Goal: Transaction & Acquisition: Register for event/course

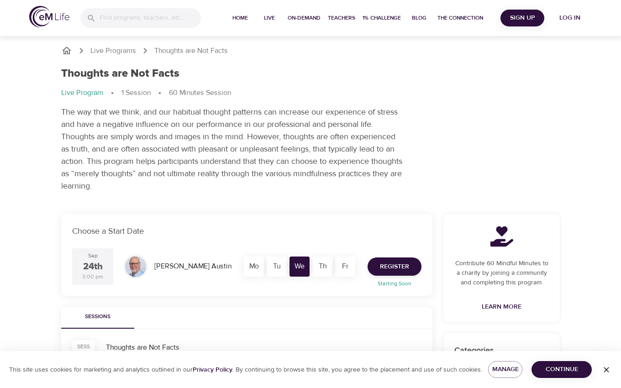
click at [572, 361] on button "Continue" at bounding box center [561, 369] width 60 height 17
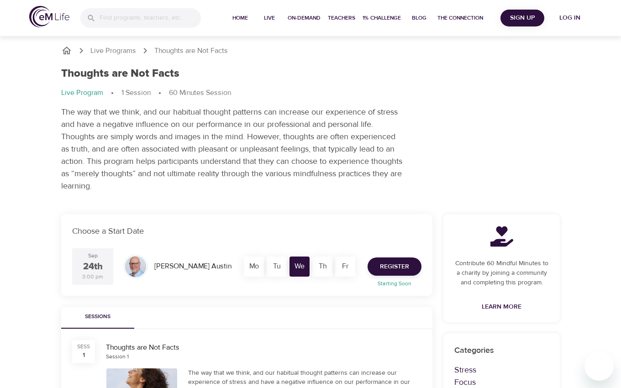
click at [515, 16] on span "Sign Up" at bounding box center [522, 17] width 37 height 11
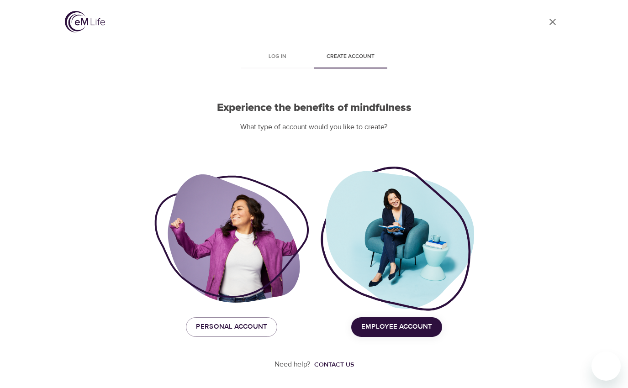
click at [408, 330] on span "Employee Account" at bounding box center [396, 327] width 71 height 12
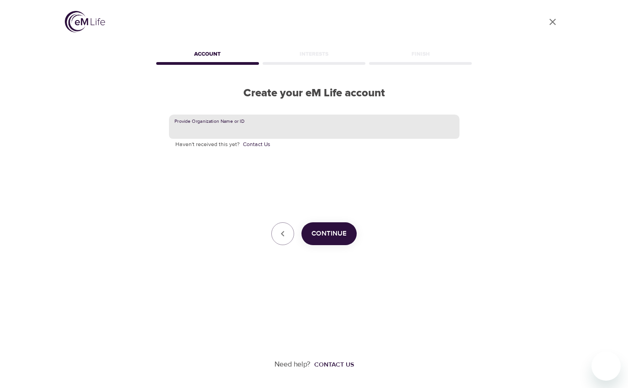
click at [356, 131] on input "text" at bounding box center [314, 127] width 290 height 25
click at [321, 228] on span "Continue" at bounding box center [328, 234] width 35 height 12
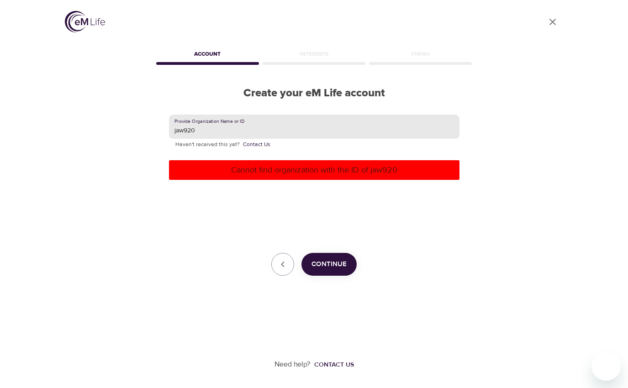
drag, startPoint x: 318, startPoint y: 133, endPoint x: 173, endPoint y: 122, distance: 145.1
click at [173, 122] on input "jaw920" at bounding box center [314, 127] width 290 height 25
type input "[GEOGRAPHIC_DATA]"
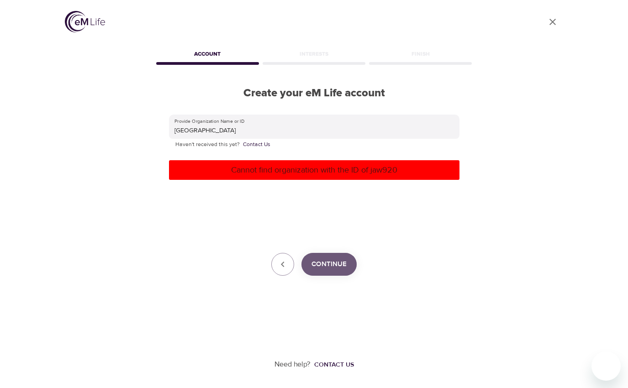
click at [340, 269] on span "Continue" at bounding box center [328, 264] width 35 height 12
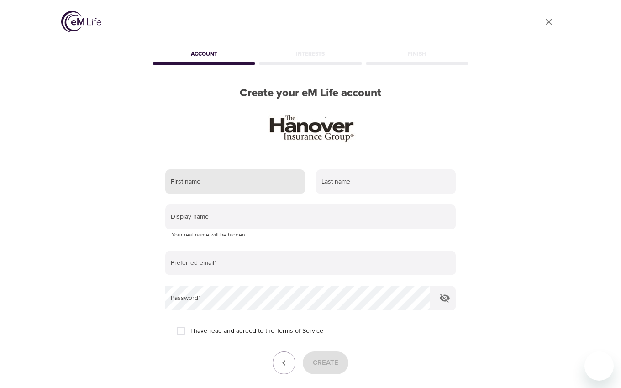
click at [265, 182] on input "text" at bounding box center [235, 181] width 140 height 25
type input "[PERSON_NAME]"
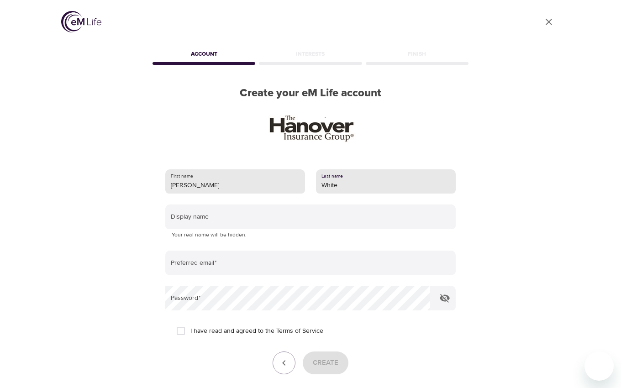
type input "White"
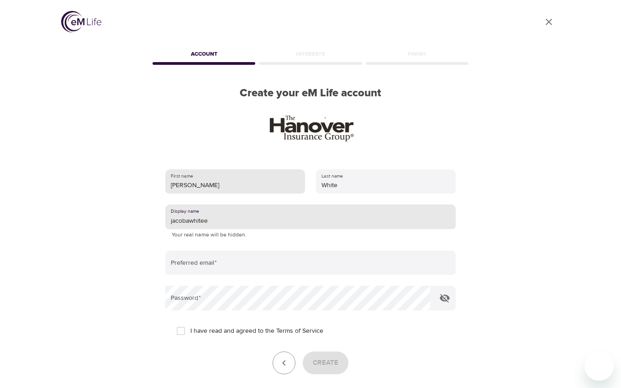
type input "jacobawhitee"
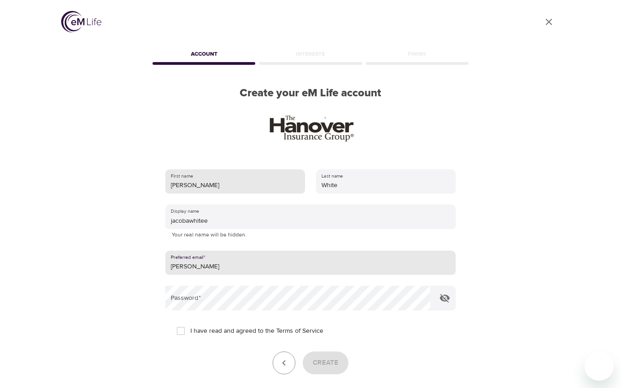
type input "[EMAIL_ADDRESS][DOMAIN_NAME]"
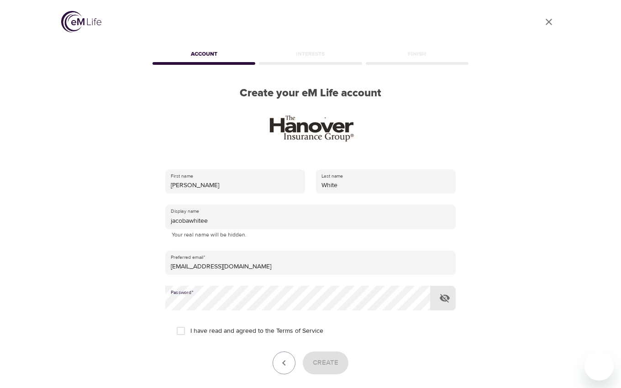
click at [181, 333] on input "I have read and agreed to the Terms of Service" at bounding box center [180, 330] width 19 height 19
checkbox input "true"
click at [313, 361] on span "Create" at bounding box center [326, 363] width 26 height 12
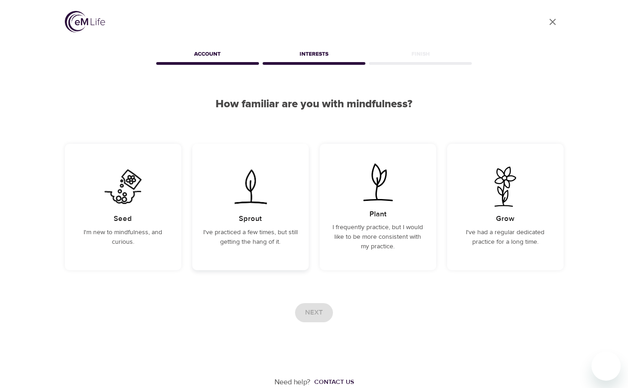
click at [237, 224] on div "Sprout I've practiced a few times, but still getting the hang of it." at bounding box center [250, 207] width 116 height 126
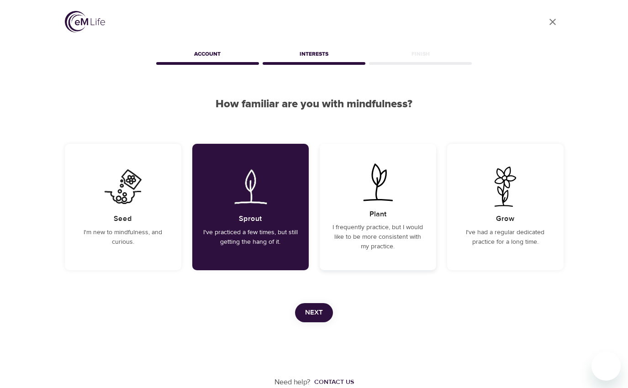
click at [356, 250] on p "I frequently practice, but I would like to be more consistent with my practice." at bounding box center [377, 237] width 94 height 29
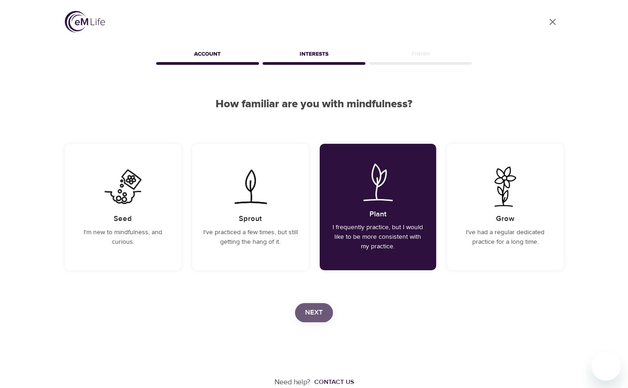
click at [315, 306] on button "Next" at bounding box center [314, 312] width 38 height 19
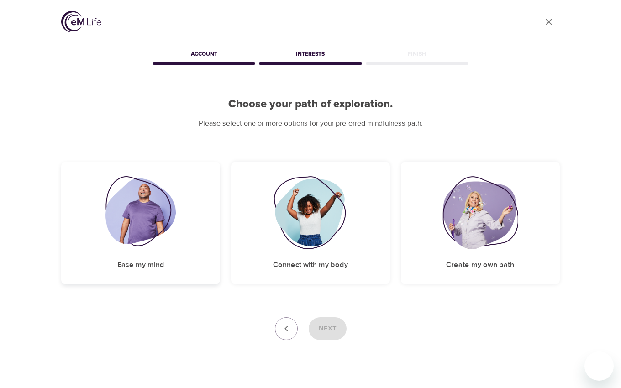
click at [184, 195] on div "Ease my mind" at bounding box center [140, 223] width 159 height 123
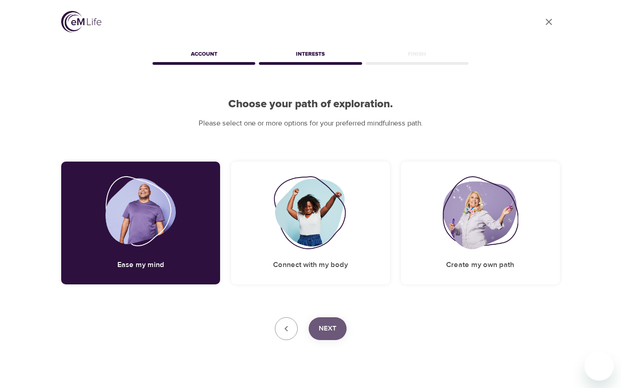
click at [325, 331] on span "Next" at bounding box center [328, 329] width 18 height 12
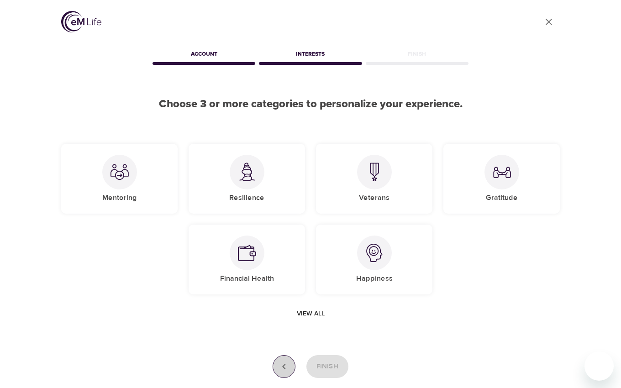
click at [283, 360] on button "button" at bounding box center [283, 366] width 23 height 23
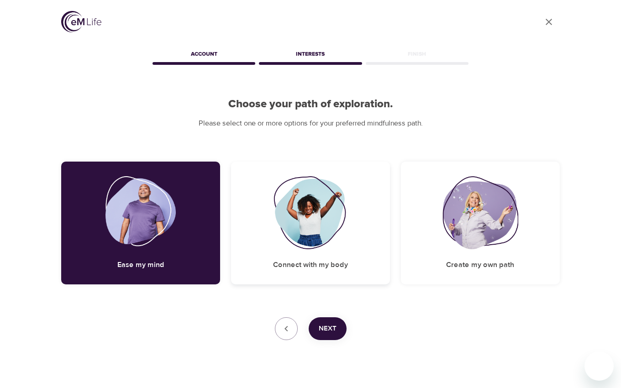
click at [320, 262] on h5 "Connect with my body" at bounding box center [310, 265] width 75 height 10
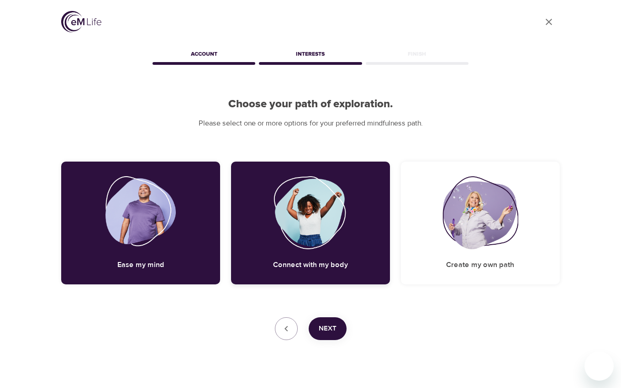
click at [315, 264] on h5 "Connect with my body" at bounding box center [310, 265] width 75 height 10
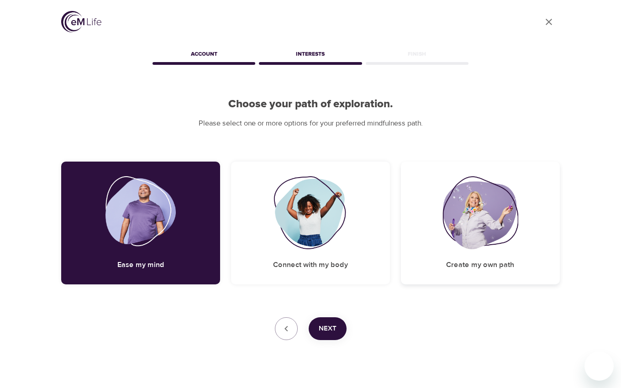
click at [472, 253] on div "Create my own path" at bounding box center [480, 223] width 159 height 123
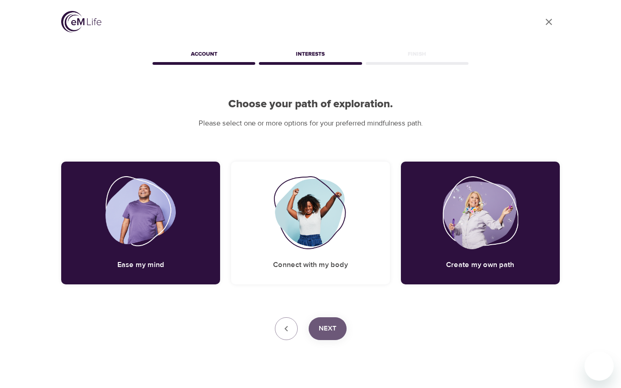
click at [335, 326] on span "Next" at bounding box center [328, 329] width 18 height 12
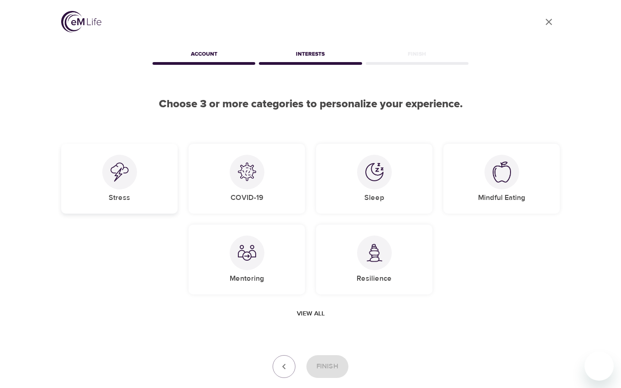
click at [149, 167] on div "Stress" at bounding box center [119, 179] width 116 height 70
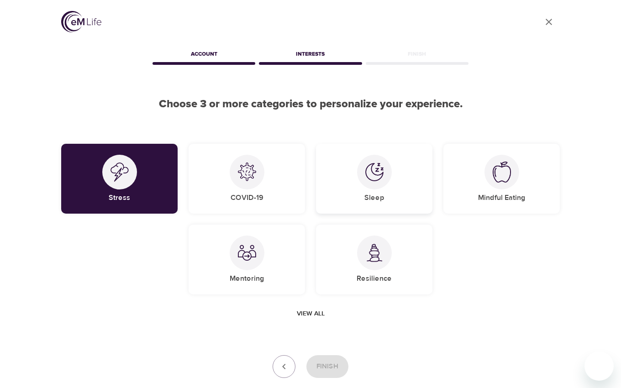
click at [358, 171] on div at bounding box center [374, 172] width 35 height 35
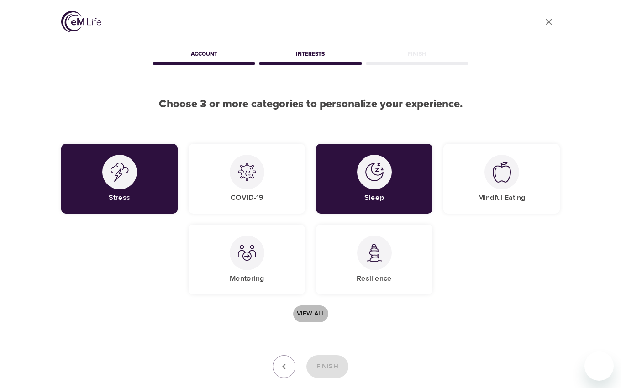
click at [316, 314] on span "View all" at bounding box center [311, 313] width 28 height 11
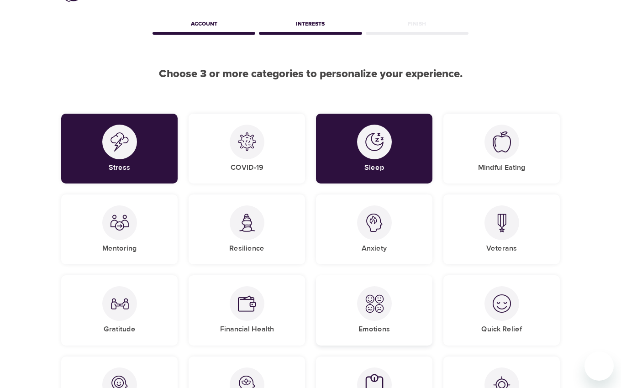
scroll to position [46, 0]
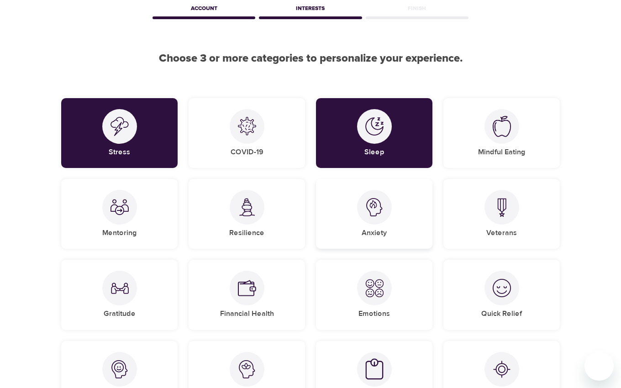
click at [402, 225] on div "Anxiety" at bounding box center [374, 214] width 116 height 70
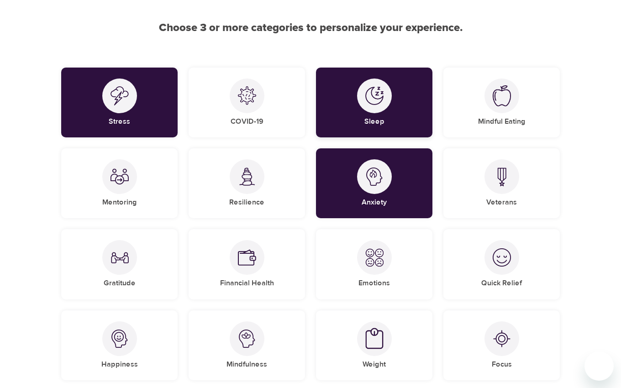
scroll to position [91, 0]
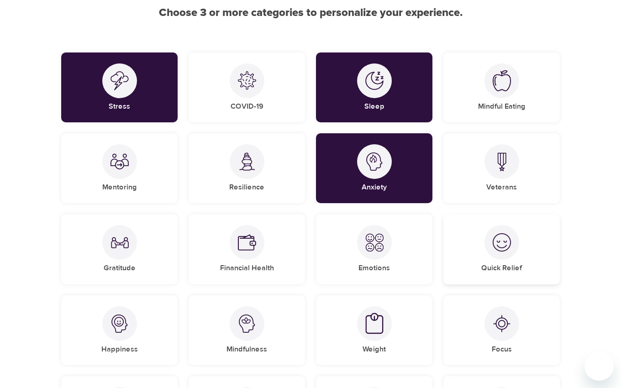
click at [493, 232] on div at bounding box center [501, 242] width 35 height 35
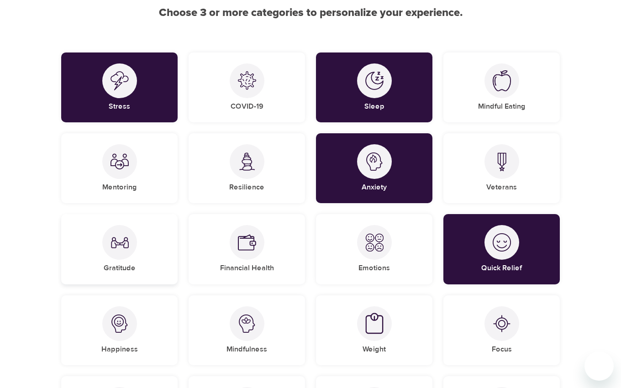
click at [139, 230] on div "Gratitude" at bounding box center [119, 249] width 116 height 70
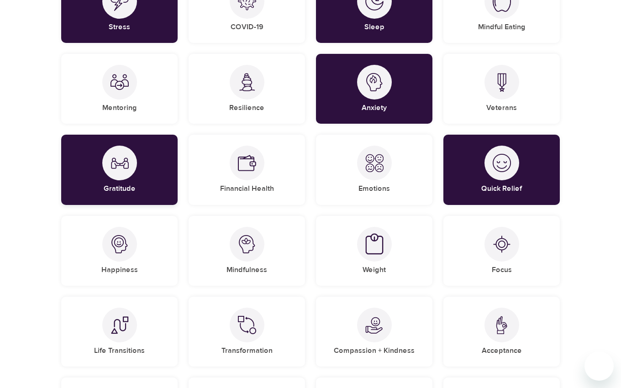
scroll to position [183, 0]
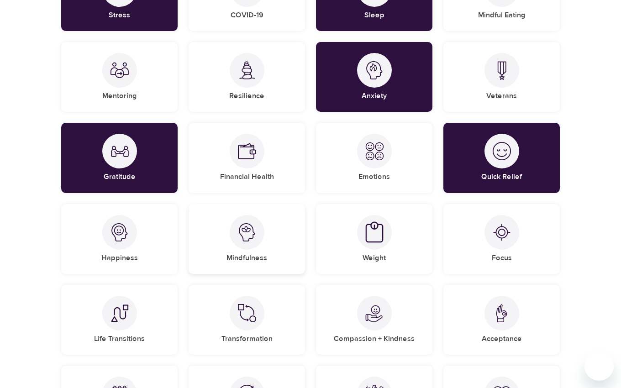
click at [224, 228] on div "Mindfulness" at bounding box center [247, 239] width 116 height 70
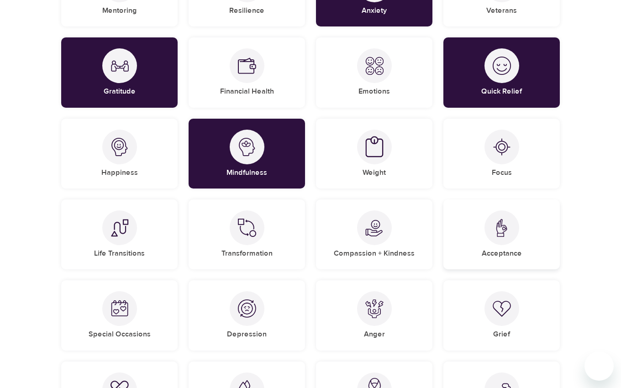
scroll to position [274, 0]
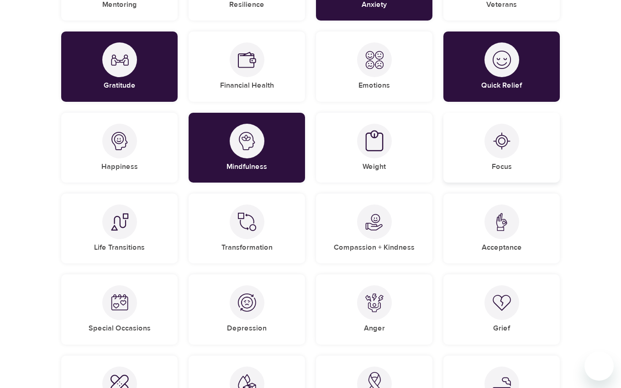
click at [510, 161] on div "Focus" at bounding box center [501, 148] width 116 height 70
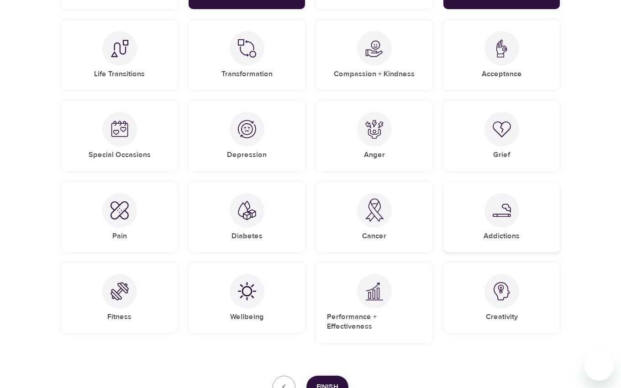
scroll to position [456, 0]
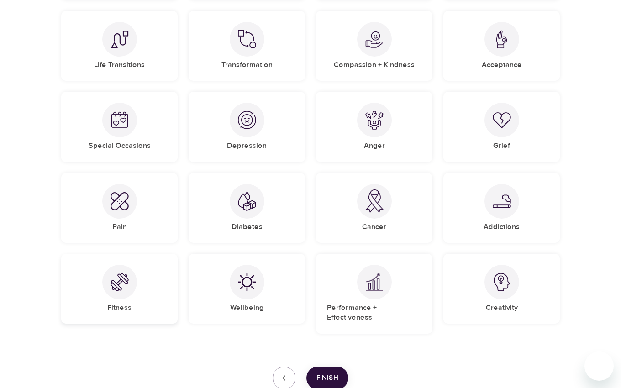
click at [128, 275] on img at bounding box center [119, 282] width 18 height 18
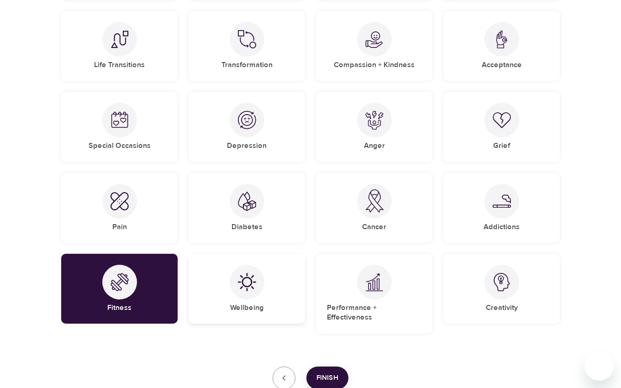
click at [215, 275] on div "Wellbeing" at bounding box center [247, 289] width 116 height 70
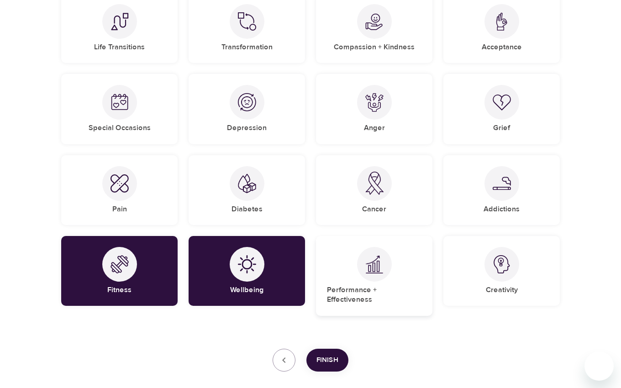
scroll to position [502, 0]
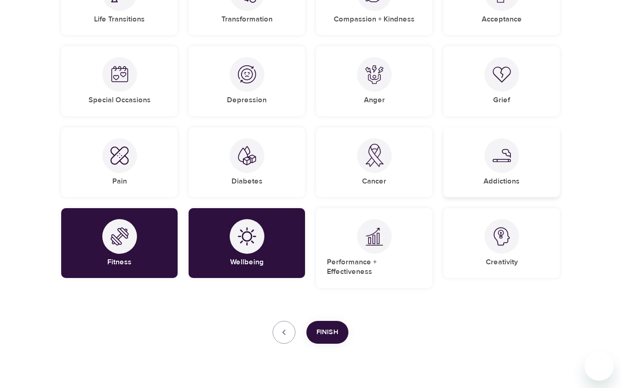
click at [493, 176] on div "Addictions" at bounding box center [501, 162] width 116 height 70
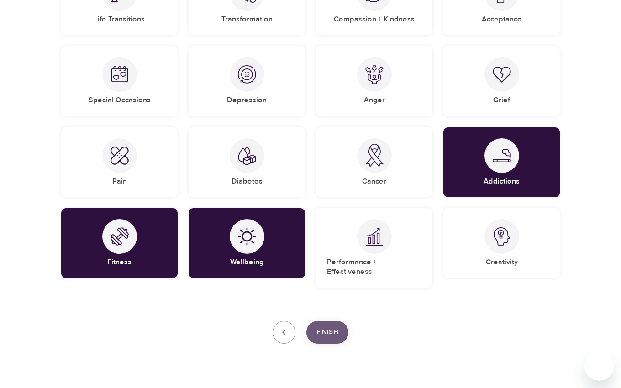
click at [322, 326] on span "Finish" at bounding box center [327, 332] width 22 height 12
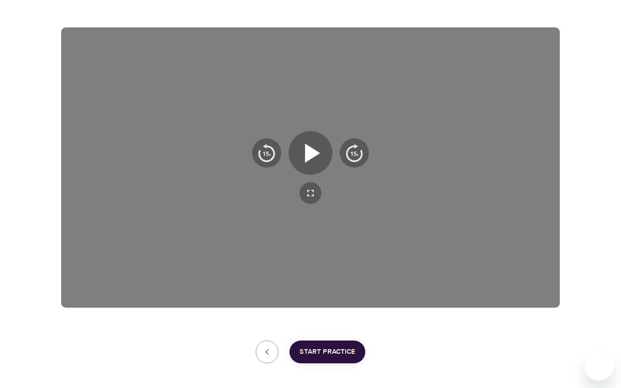
scroll to position [118, 0]
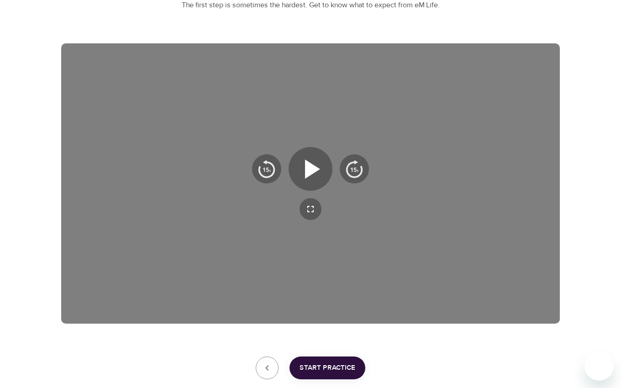
click at [602, 243] on div "User Profile Account Interests Finish jacobawhitee, welcome to eM Life! The fir…" at bounding box center [310, 163] width 621 height 563
click at [604, 6] on div "User Profile Account Interests Finish jacobawhitee, welcome to eM Life! The fir…" at bounding box center [310, 163] width 621 height 563
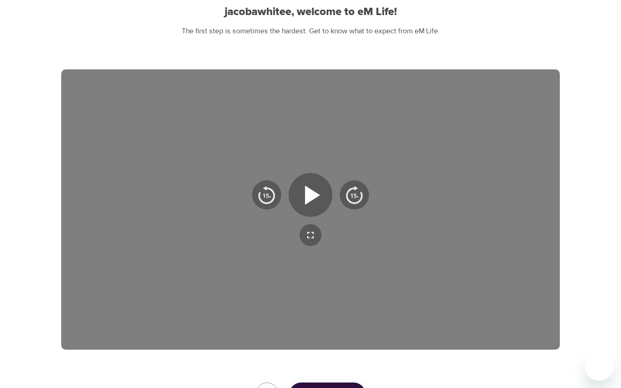
scroll to position [84, 0]
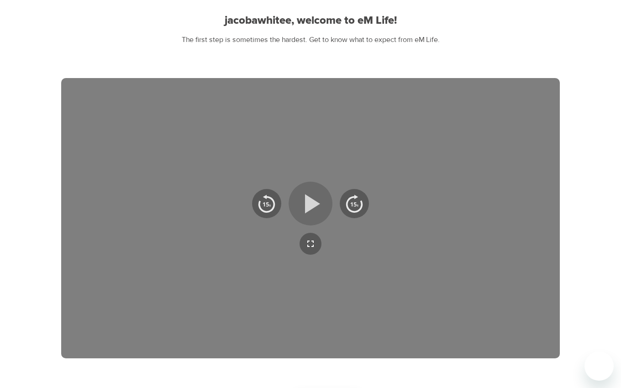
click at [312, 189] on icon "button" at bounding box center [310, 203] width 33 height 33
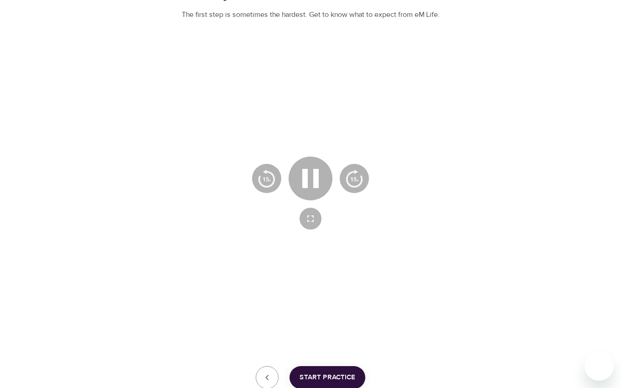
scroll to position [129, 0]
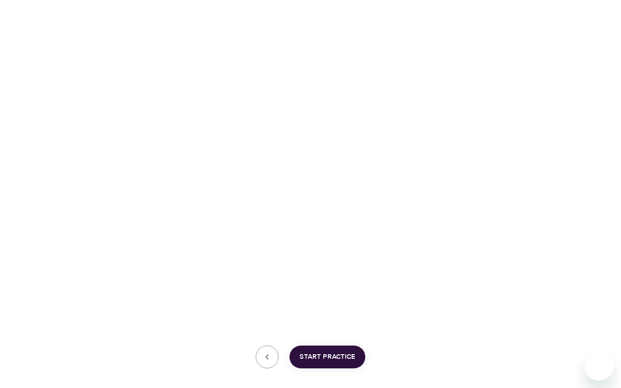
click at [583, 141] on div "User Profile Account Interests Finish jacobawhitee, welcome to eM Life! The fir…" at bounding box center [310, 152] width 621 height 563
click at [469, 350] on div "Start Practice" at bounding box center [310, 357] width 498 height 23
click at [314, 354] on span "Start Practice" at bounding box center [327, 357] width 56 height 12
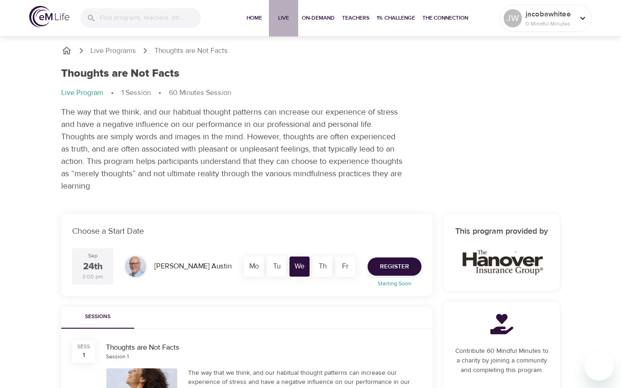
click at [280, 23] on button "Live" at bounding box center [283, 18] width 29 height 37
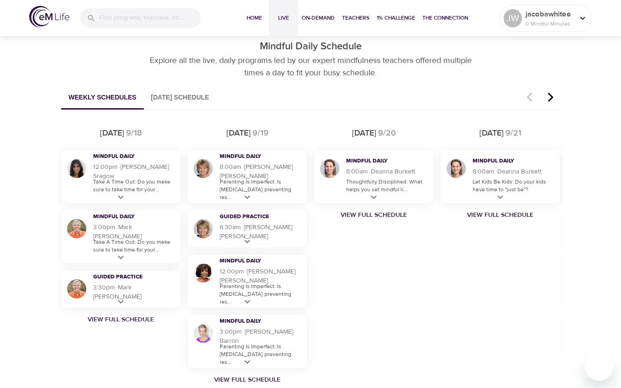
scroll to position [548, 0]
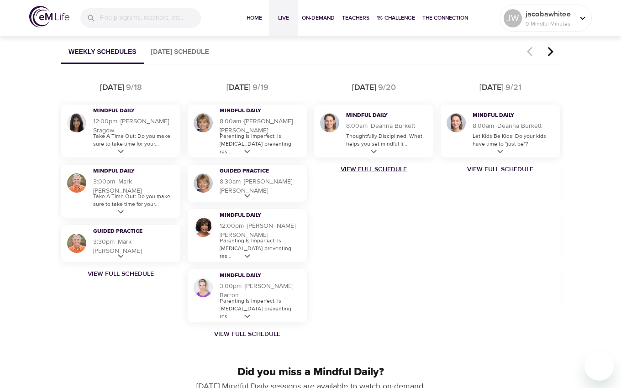
click at [396, 173] on link "View Full Schedule" at bounding box center [373, 169] width 126 height 9
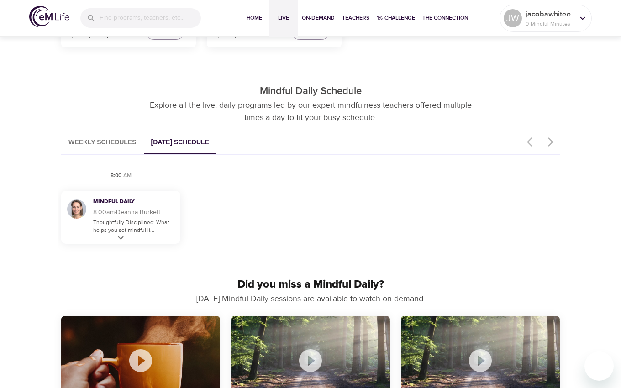
scroll to position [456, 0]
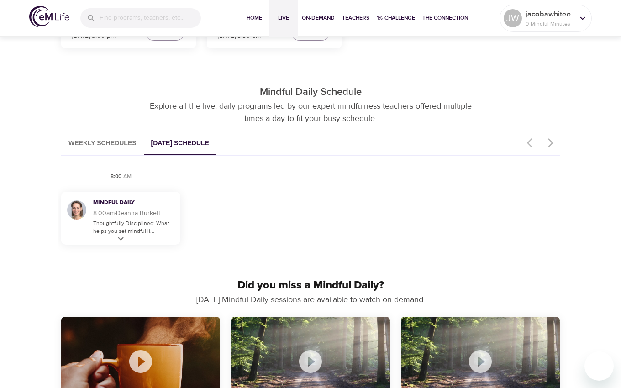
click at [102, 142] on button "Weekly Schedules" at bounding box center [102, 143] width 83 height 23
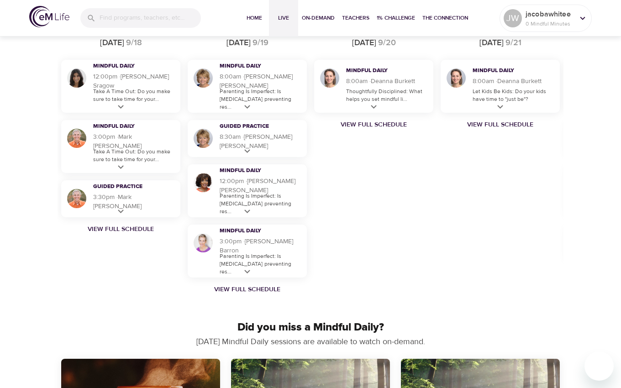
scroll to position [593, 0]
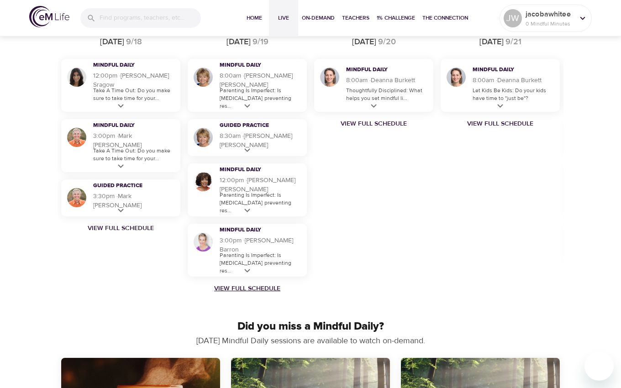
click at [261, 286] on link "View Full Schedule" at bounding box center [247, 288] width 126 height 9
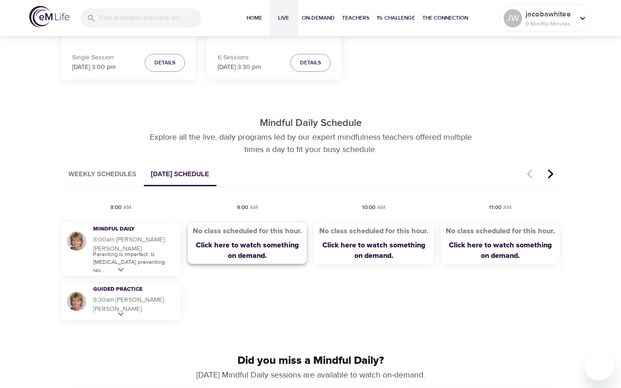
scroll to position [411, 0]
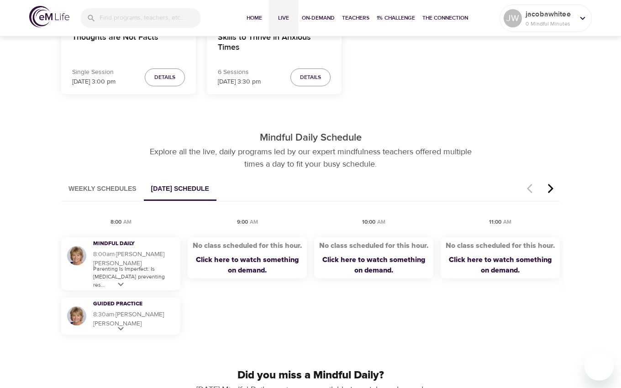
click at [550, 183] on button "button" at bounding box center [550, 189] width 18 height 23
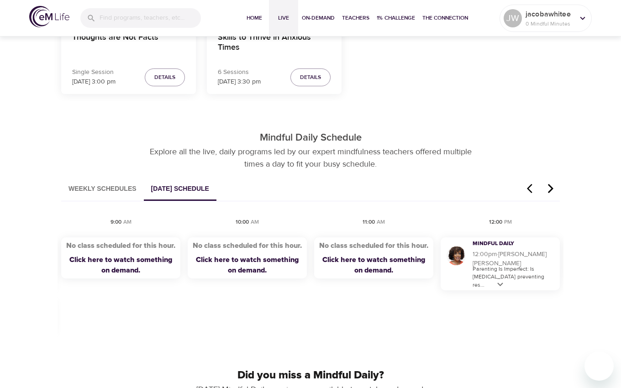
click at [545, 188] on icon "button" at bounding box center [551, 188] width 14 height 11
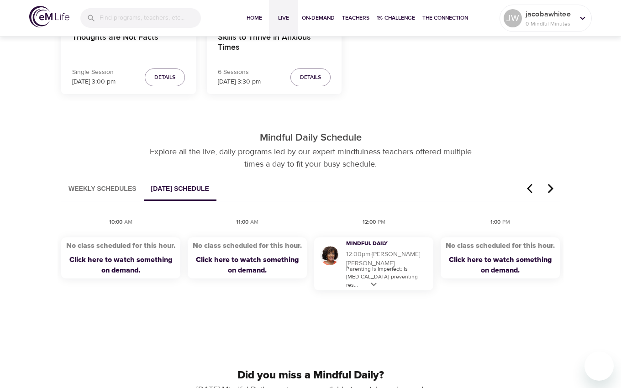
click at [545, 188] on icon "button" at bounding box center [551, 188] width 14 height 11
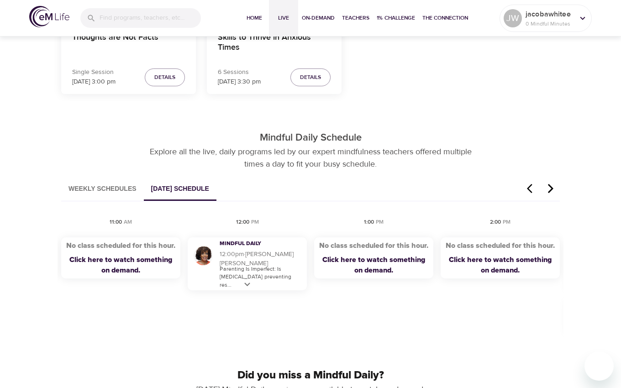
click at [545, 188] on icon "button" at bounding box center [551, 188] width 14 height 11
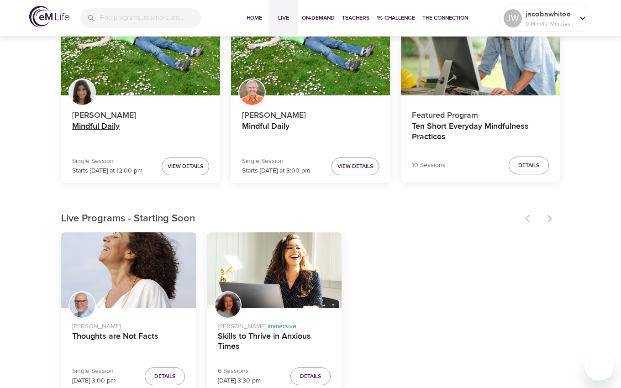
scroll to position [91, 0]
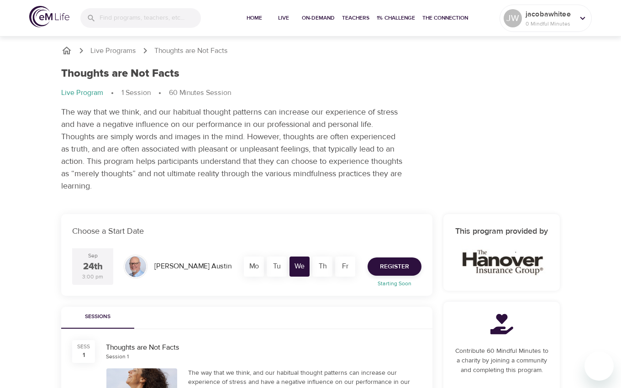
click at [17, 359] on div "Live Programs Thoughts are Not Facts Thoughts are Not Facts Live Program 1 Sess…" at bounding box center [310, 358] width 621 height 717
click at [358, 13] on button "Teachers" at bounding box center [355, 18] width 35 height 37
